Goal: Book appointment/travel/reservation

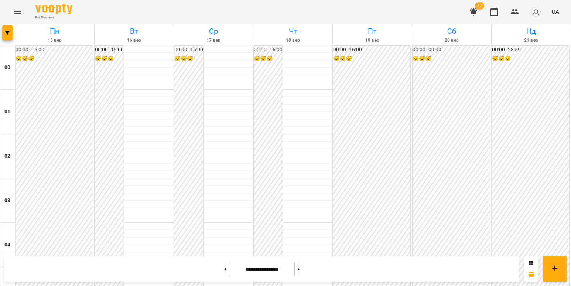
scroll to position [561, 0]
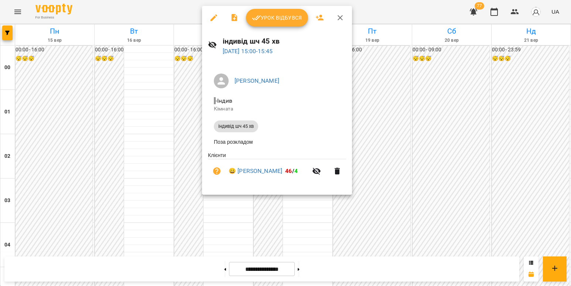
click at [143, 196] on div at bounding box center [285, 143] width 571 height 286
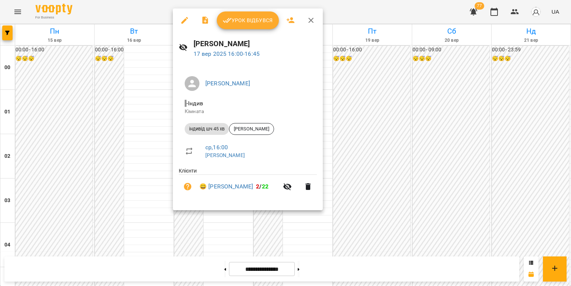
click at [140, 206] on div at bounding box center [285, 143] width 571 height 286
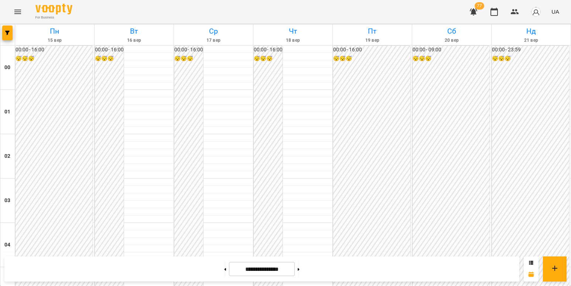
scroll to position [672, 0]
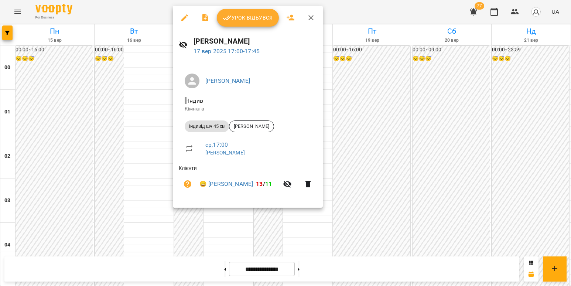
click at [205, 246] on div at bounding box center [285, 143] width 571 height 286
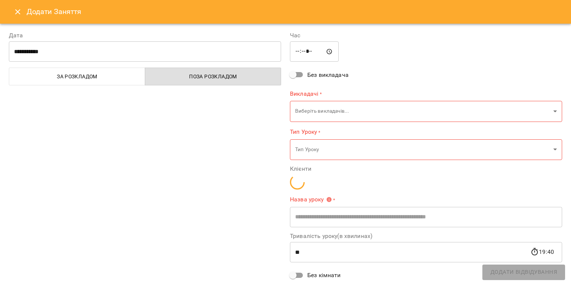
click at [19, 10] on icon "Close" at bounding box center [17, 11] width 5 height 5
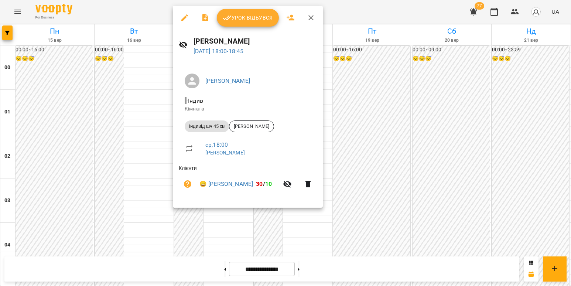
click at [201, 230] on div at bounding box center [285, 143] width 571 height 286
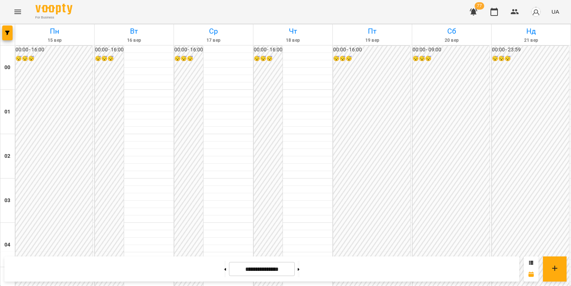
scroll to position [746, 0]
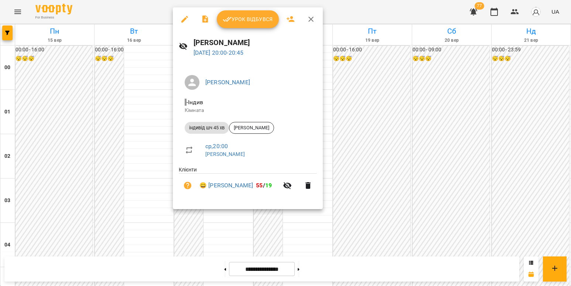
click at [150, 213] on div at bounding box center [285, 143] width 571 height 286
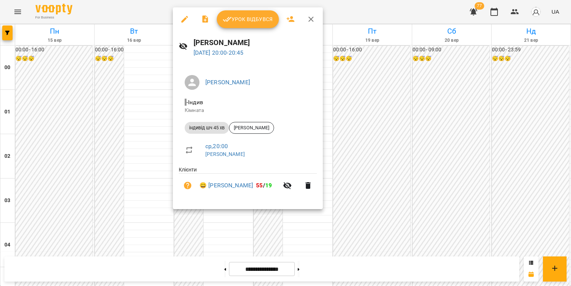
click at [144, 211] on div at bounding box center [285, 143] width 571 height 286
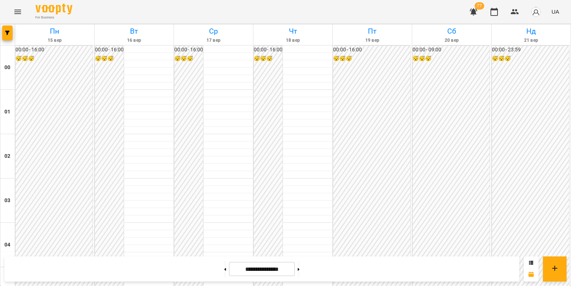
scroll to position [856, 0]
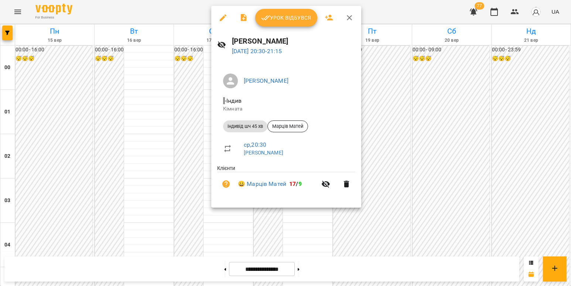
click at [181, 157] on div at bounding box center [285, 143] width 571 height 286
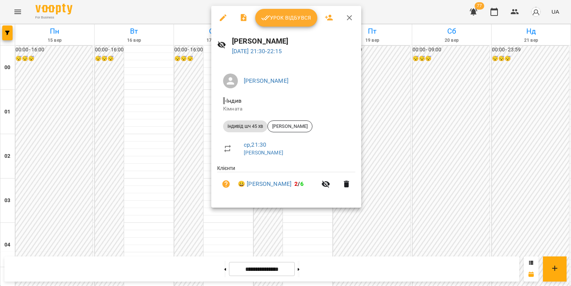
click at [168, 168] on div at bounding box center [285, 143] width 571 height 286
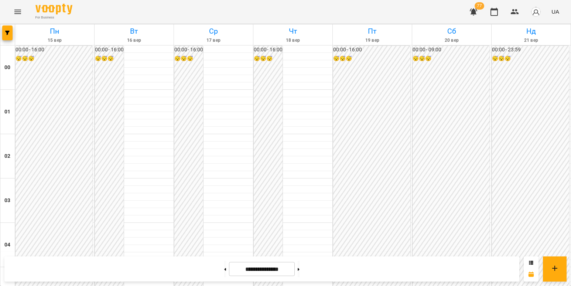
scroll to position [561, 0]
